Goal: Task Accomplishment & Management: Manage account settings

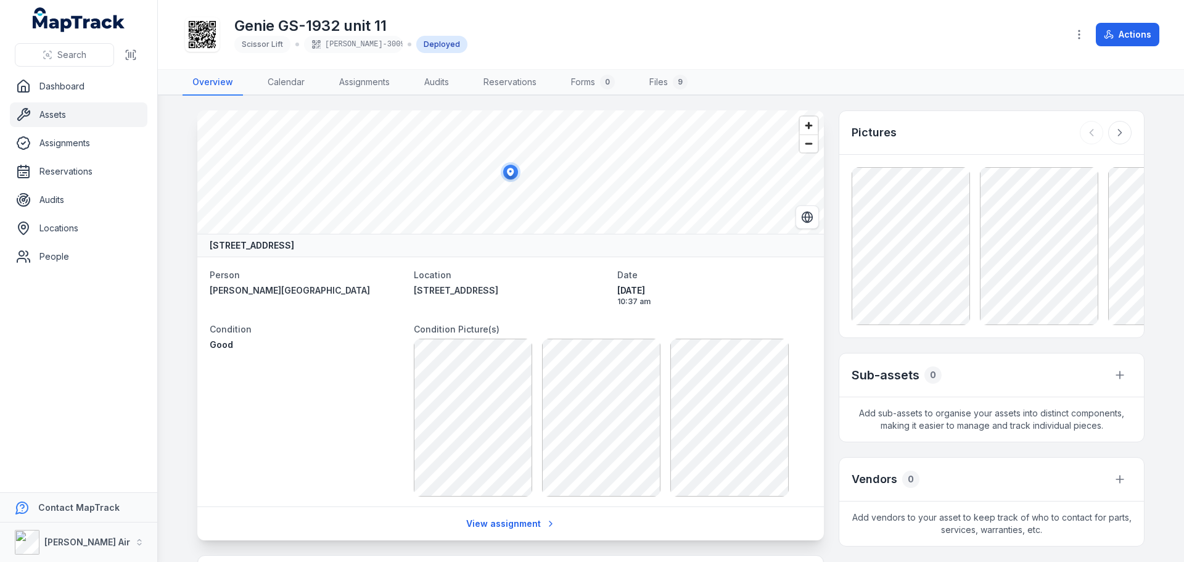
scroll to position [248, 0]
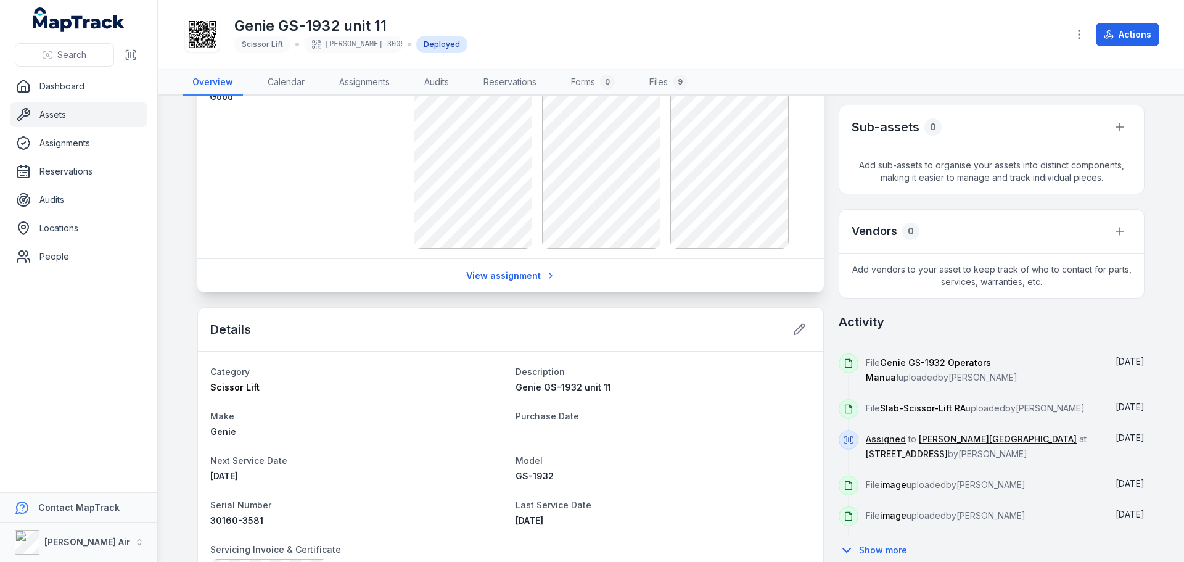
drag, startPoint x: 1171, startPoint y: 222, endPoint x: 1174, endPoint y: 236, distance: 13.8
click at [1174, 236] on main "369-[STREET_ADDRESS] Person Jarryd [PERSON_NAME][GEOGRAPHIC_DATA] Location [STR…" at bounding box center [671, 329] width 1026 height 466
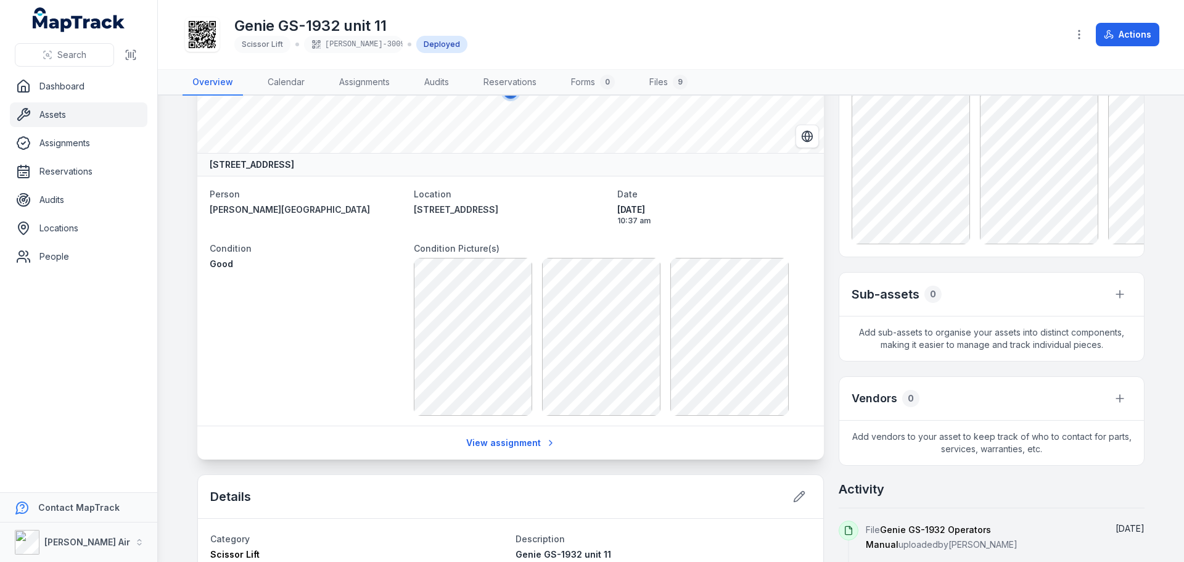
scroll to position [0, 0]
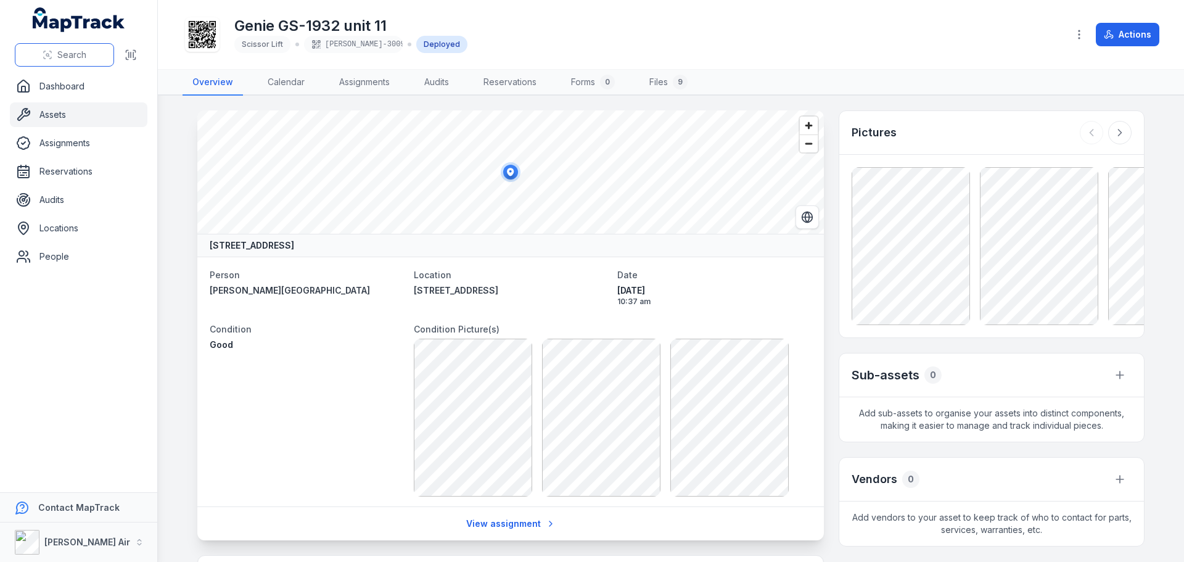
click at [94, 59] on button "Search" at bounding box center [64, 54] width 99 height 23
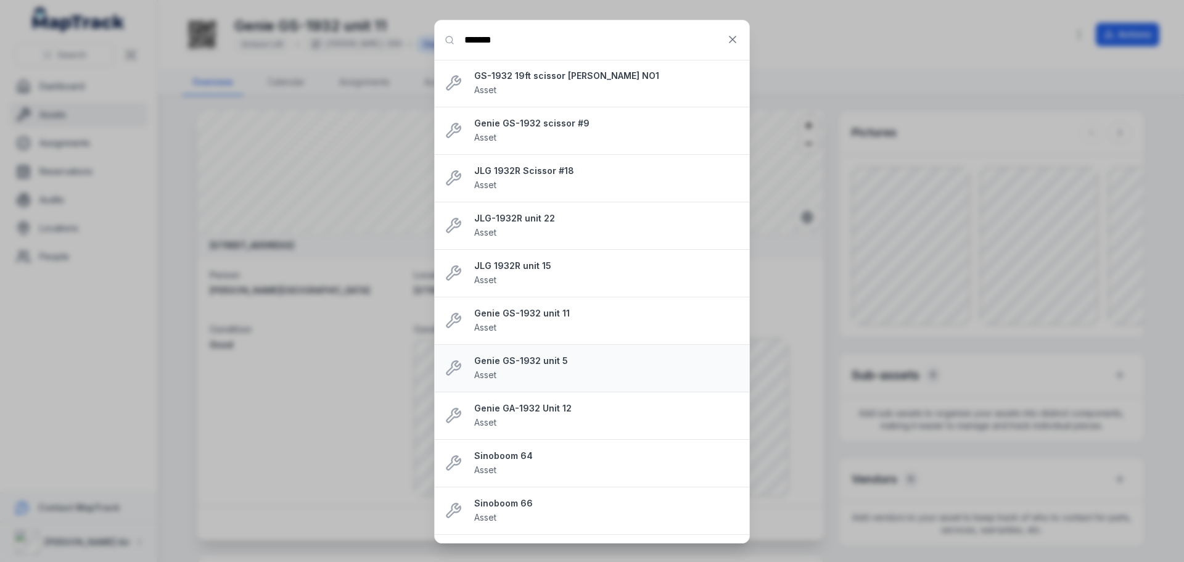
type input "*******"
click at [545, 365] on strong "Genie GS-1932 unit 5" at bounding box center [606, 360] width 265 height 12
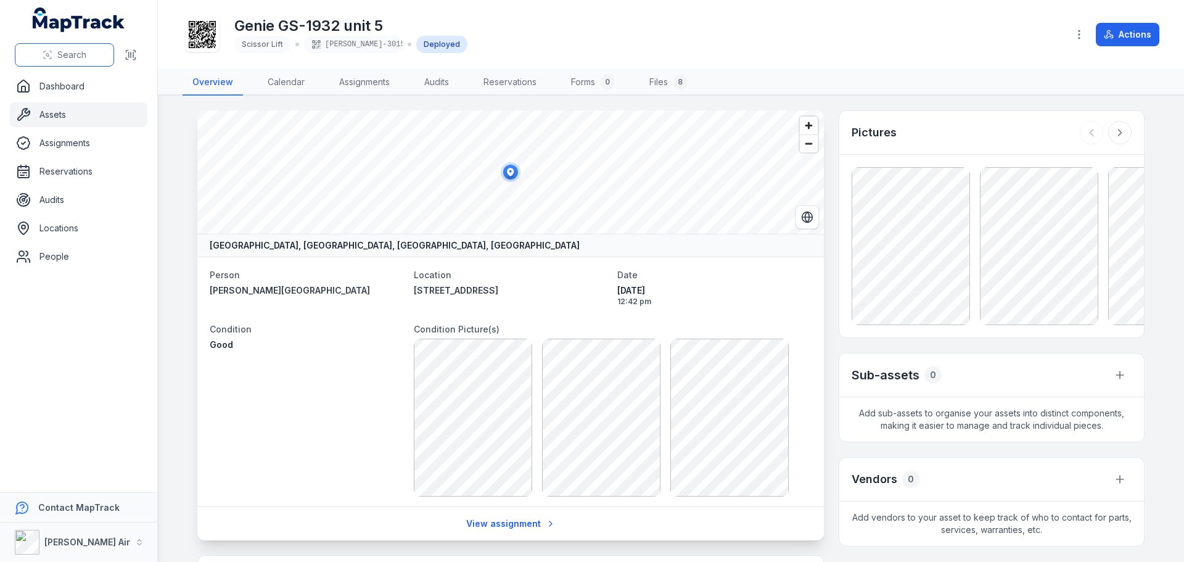
click at [78, 61] on button "Search" at bounding box center [64, 54] width 99 height 23
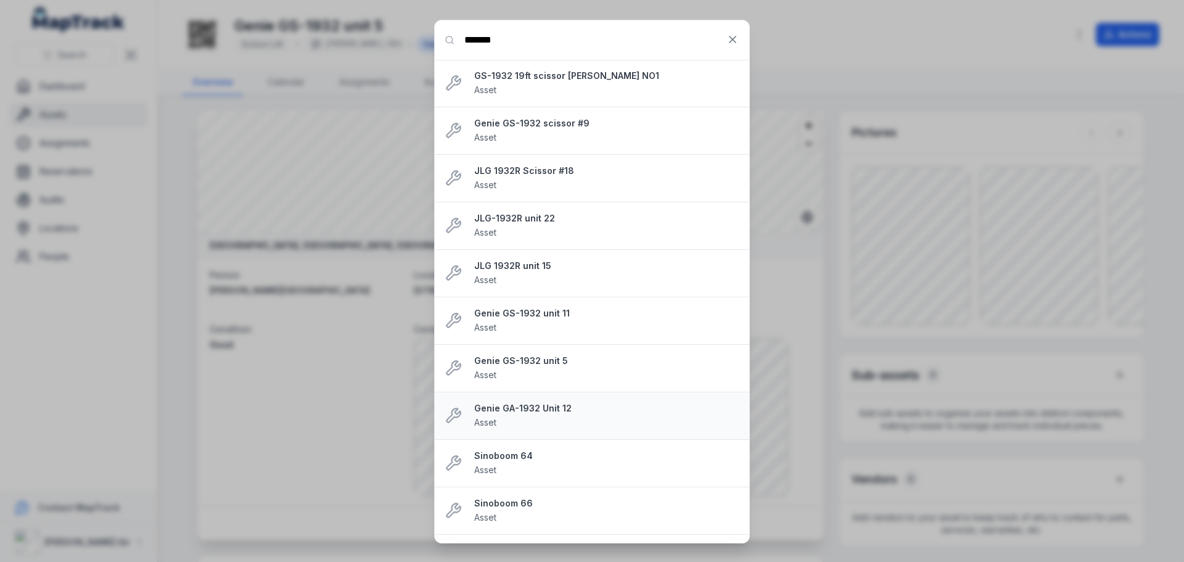
type input "*******"
click at [505, 412] on strong "Genie GA-1932 Unit 12" at bounding box center [606, 408] width 265 height 12
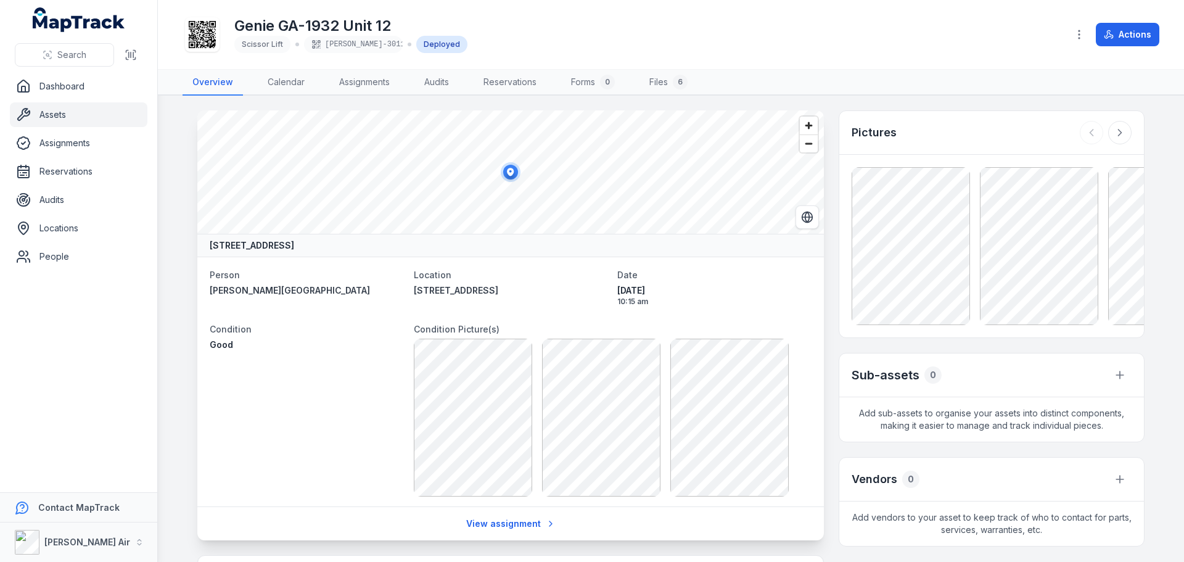
drag, startPoint x: 1173, startPoint y: 215, endPoint x: 1183, endPoint y: 271, distance: 57.6
click at [1183, 271] on main "[STREET_ADDRESS] Person Jarryd [PERSON_NAME][GEOGRAPHIC_DATA] Location [STREET_…" at bounding box center [671, 329] width 1026 height 466
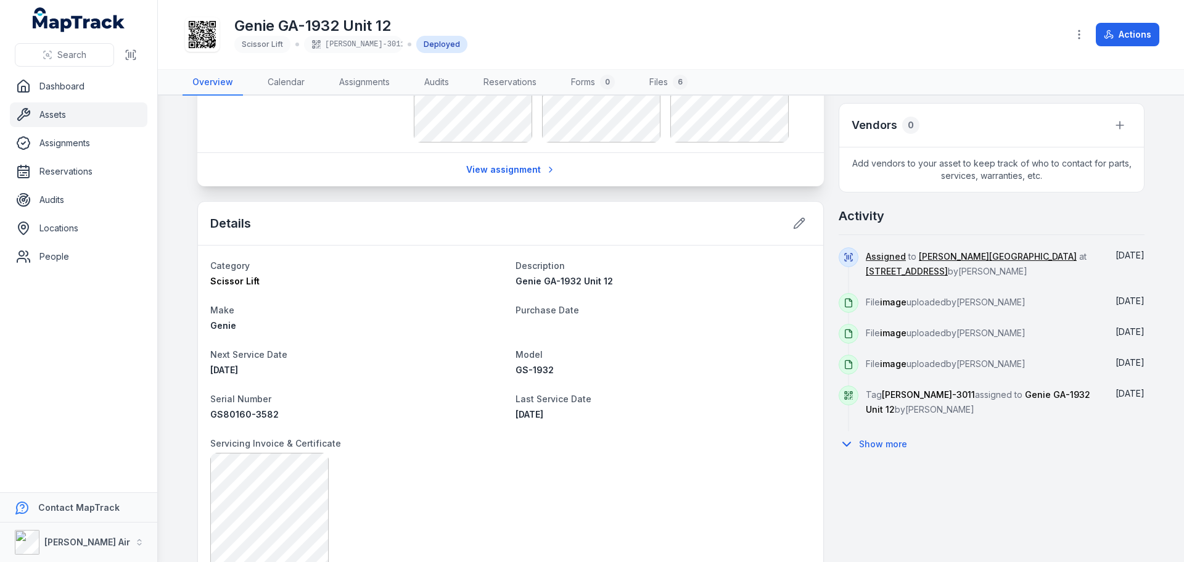
scroll to position [366, 0]
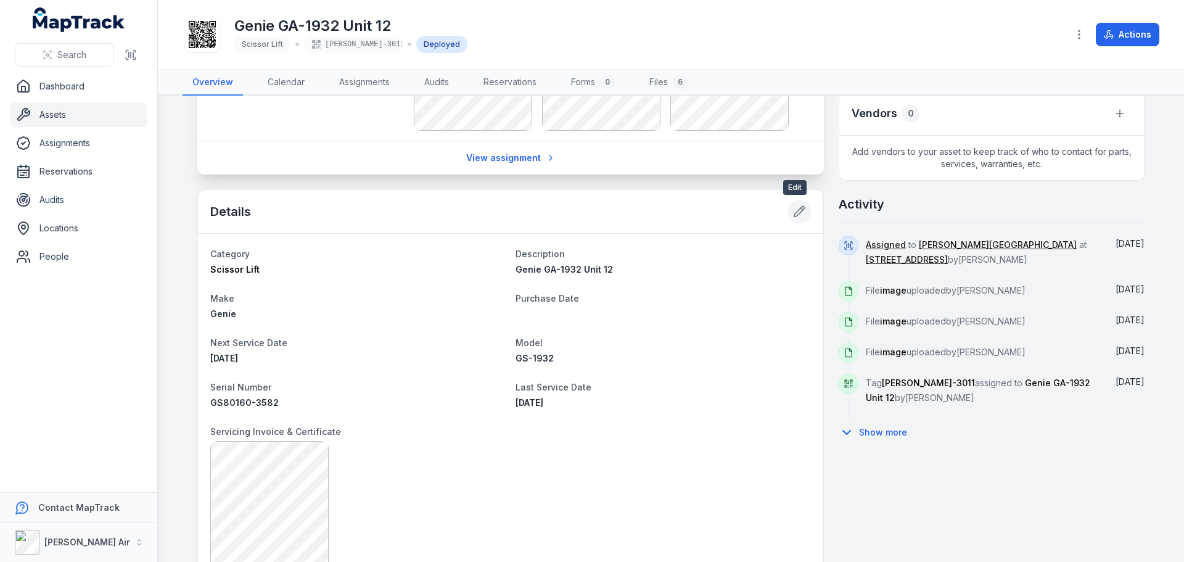
click at [797, 215] on icon at bounding box center [799, 211] width 12 height 12
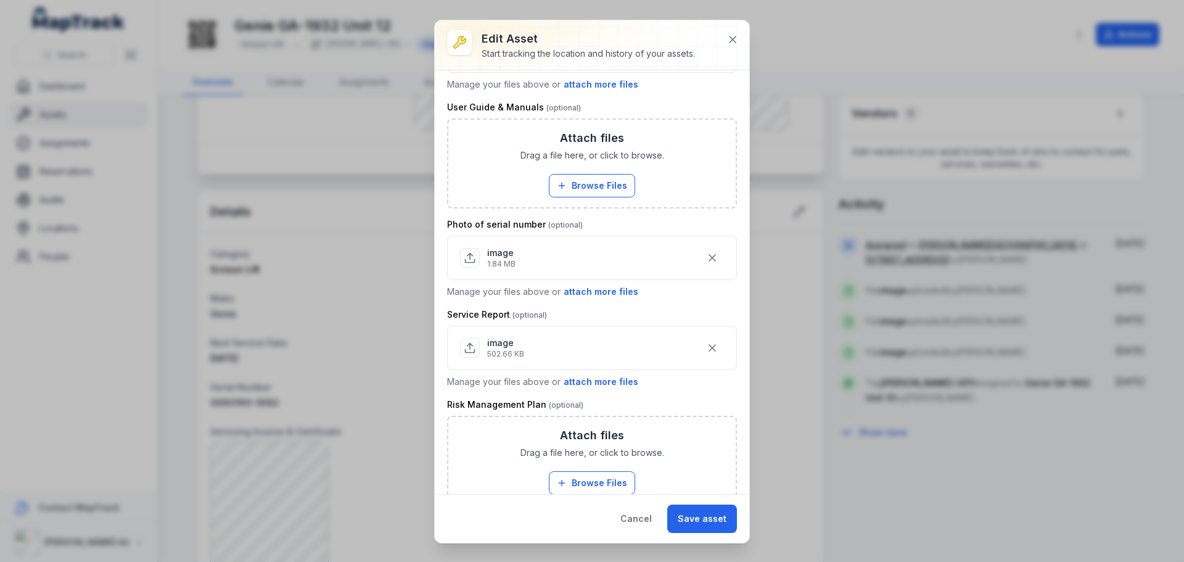
scroll to position [562, 0]
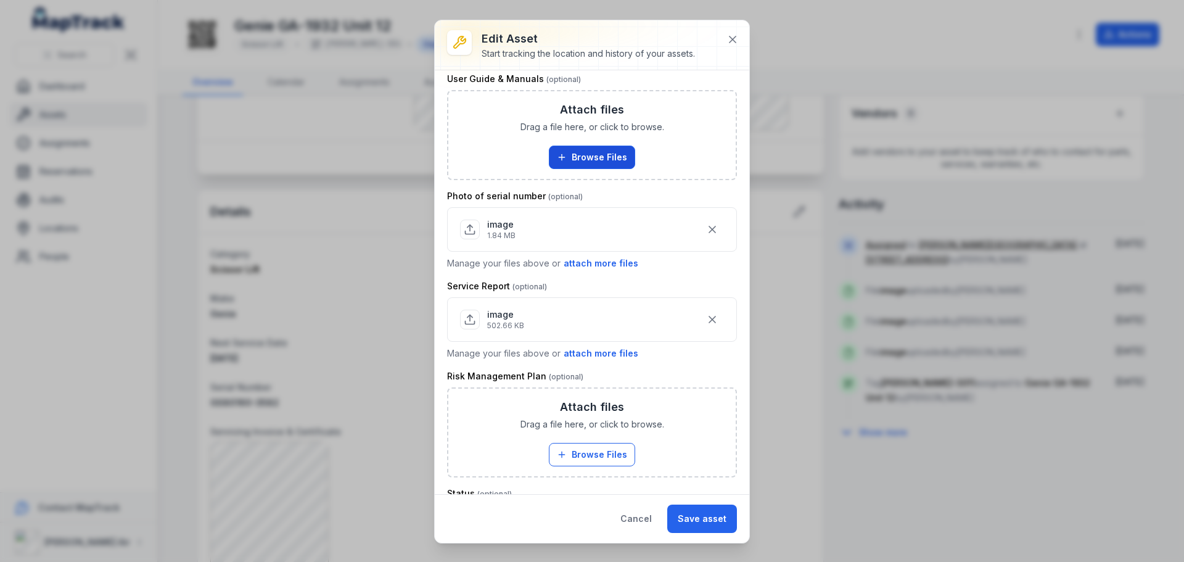
click at [596, 160] on button "Browse Files" at bounding box center [592, 156] width 86 height 23
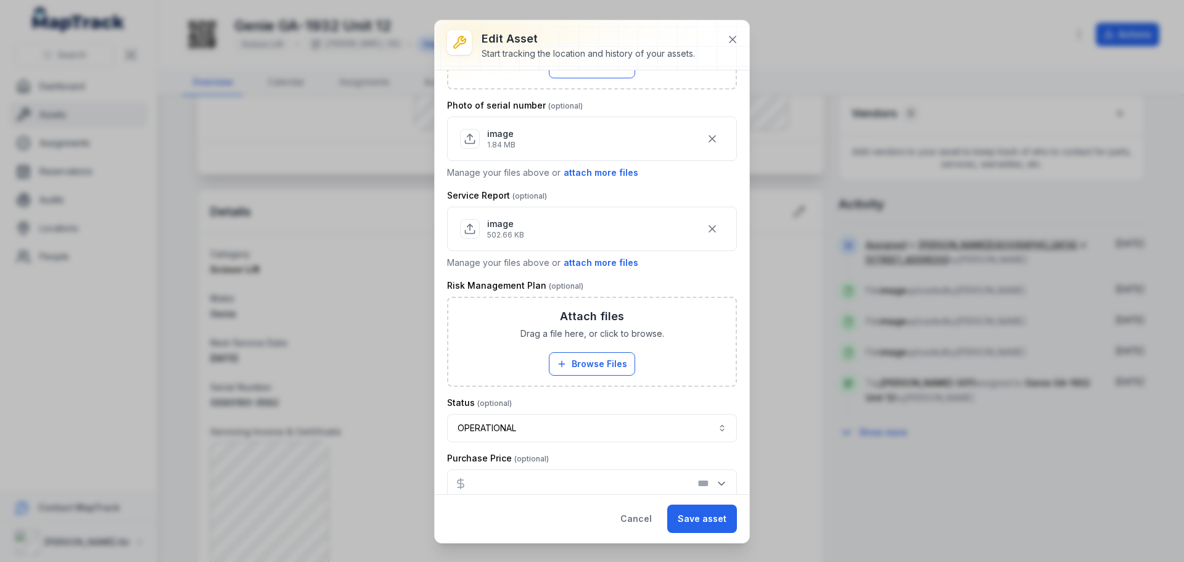
scroll to position [791, 0]
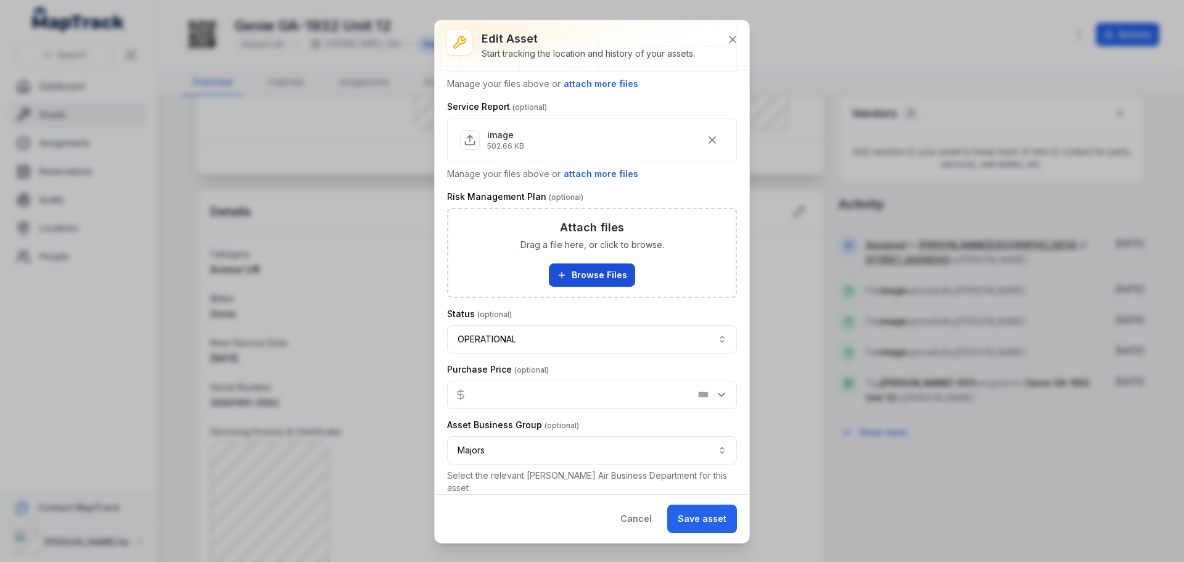
click at [601, 275] on button "Browse Files" at bounding box center [592, 274] width 86 height 23
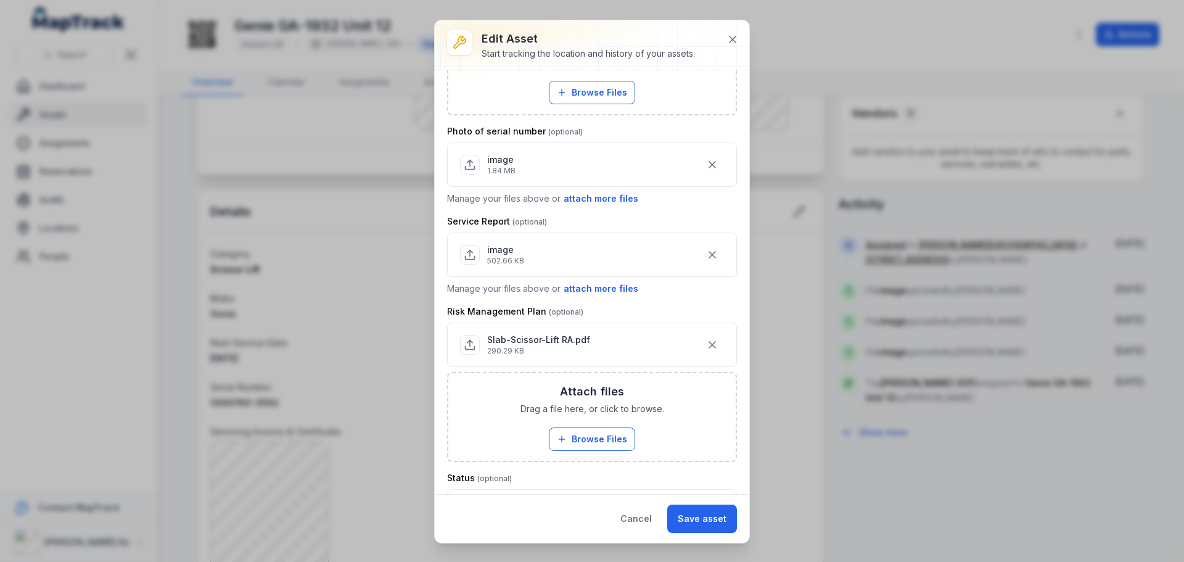
scroll to position [840, 0]
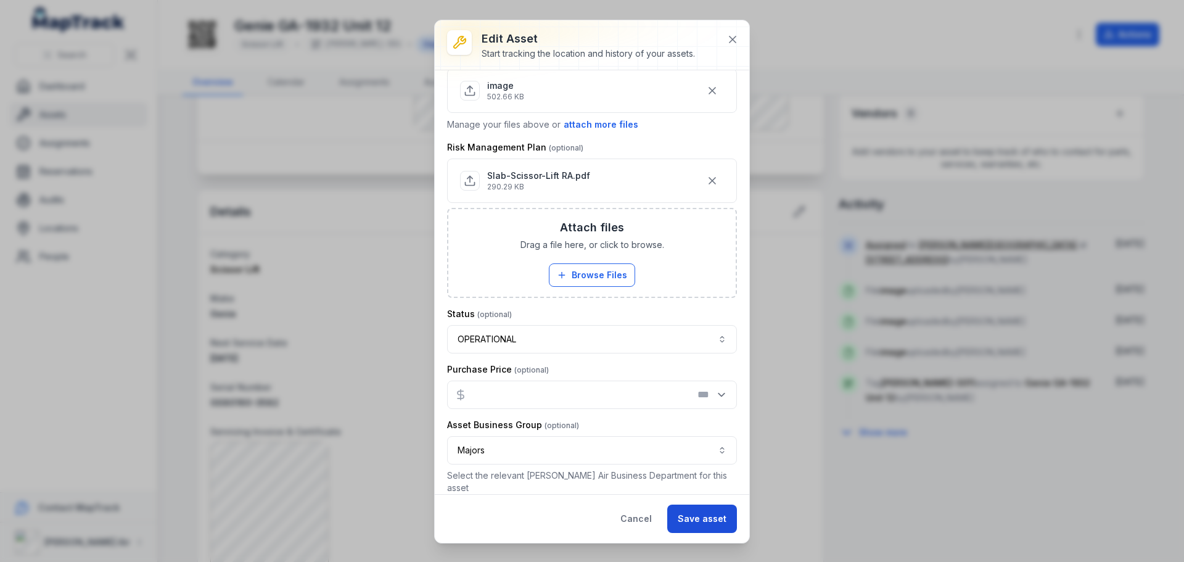
click at [712, 516] on button "Save asset" at bounding box center [702, 518] width 70 height 28
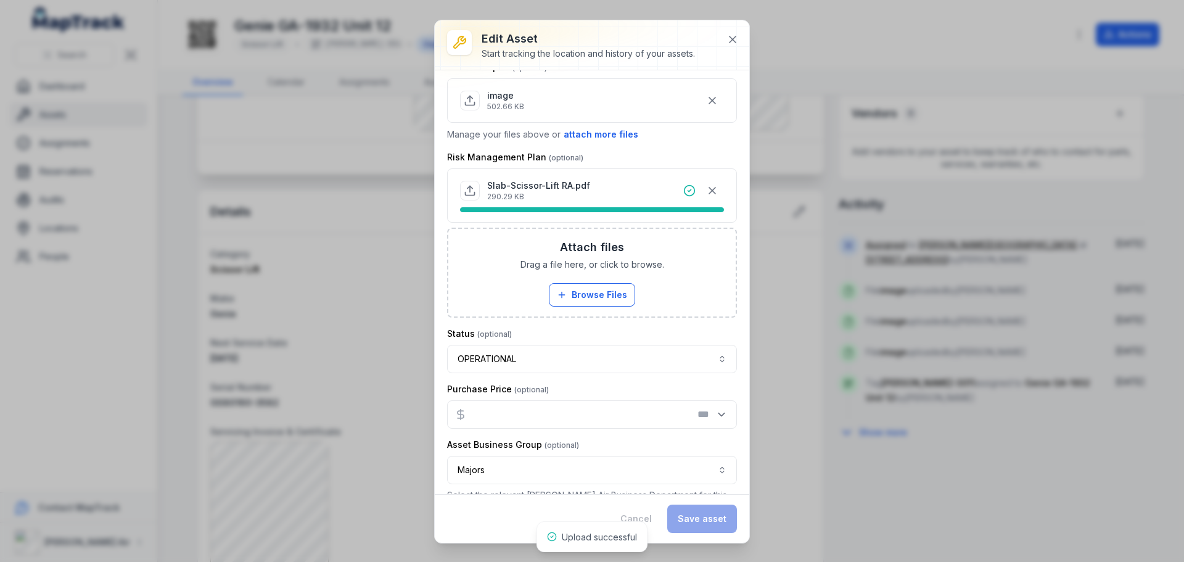
scroll to position [850, 0]
